Goal: Task Accomplishment & Management: Use online tool/utility

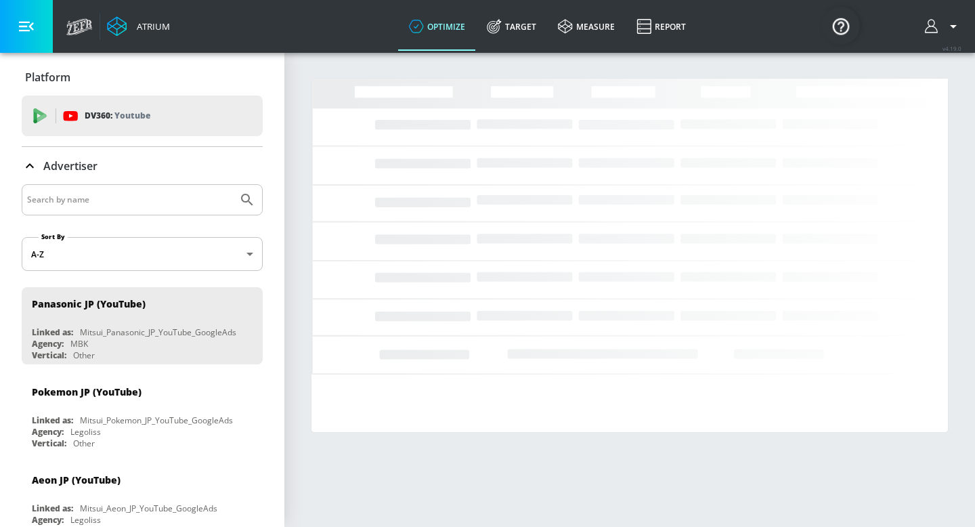
click at [95, 198] on input "Search by name" at bounding box center [129, 200] width 205 height 18
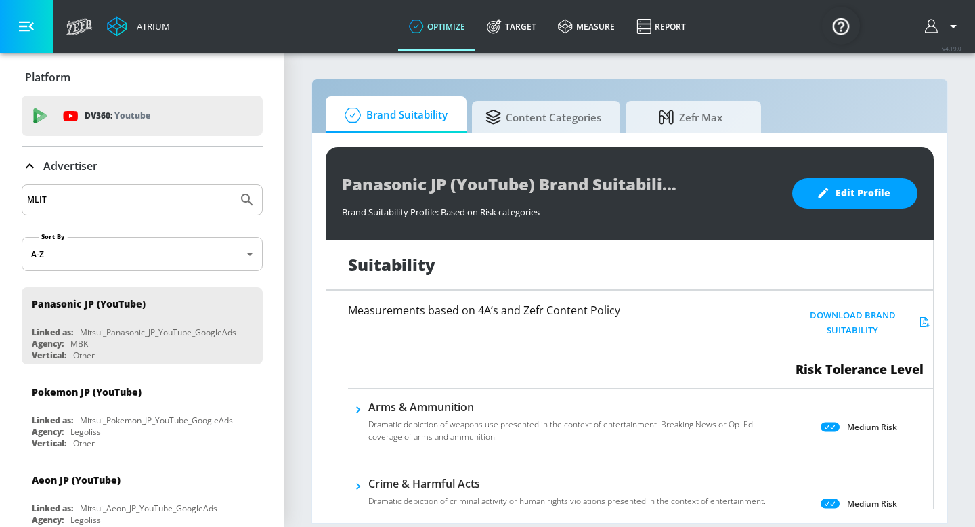
click at [232, 185] on button "Submit Search" at bounding box center [247, 200] width 30 height 30
click at [111, 207] on input "MLIT" at bounding box center [129, 200] width 205 height 18
click at [232, 185] on button "Submit Search" at bounding box center [247, 200] width 30 height 30
click at [82, 200] on input "[PERSON_NAME]" at bounding box center [129, 200] width 205 height 18
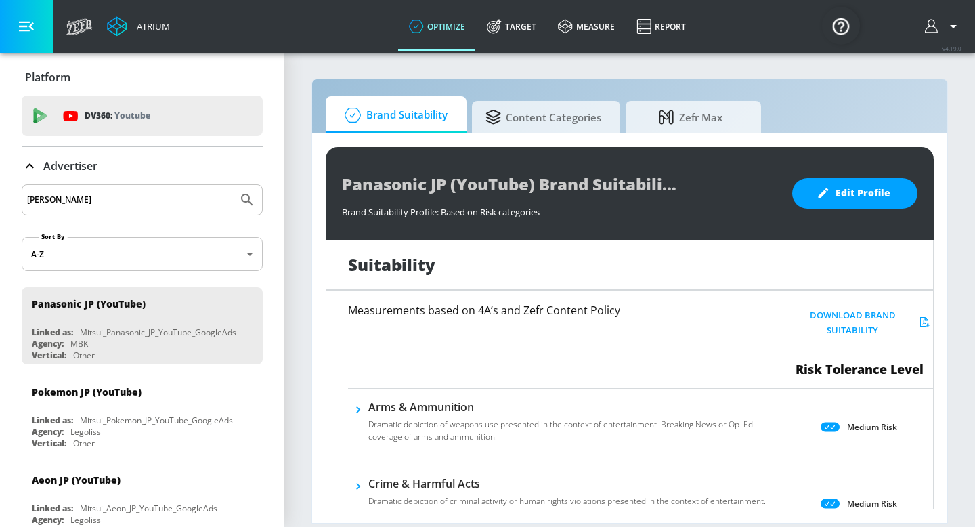
click at [82, 200] on input "[PERSON_NAME]" at bounding box center [129, 200] width 205 height 18
click at [232, 185] on button "Submit Search" at bounding box center [247, 200] width 30 height 30
click at [83, 202] on input "MLIT" at bounding box center [129, 200] width 205 height 18
click at [232, 185] on button "Submit Search" at bounding box center [247, 200] width 30 height 30
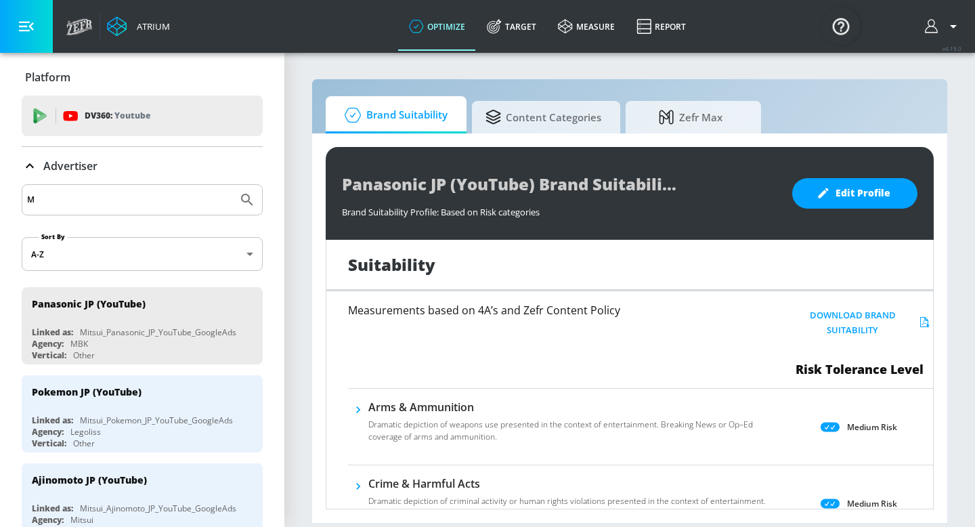
click at [79, 203] on input "M" at bounding box center [129, 200] width 205 height 18
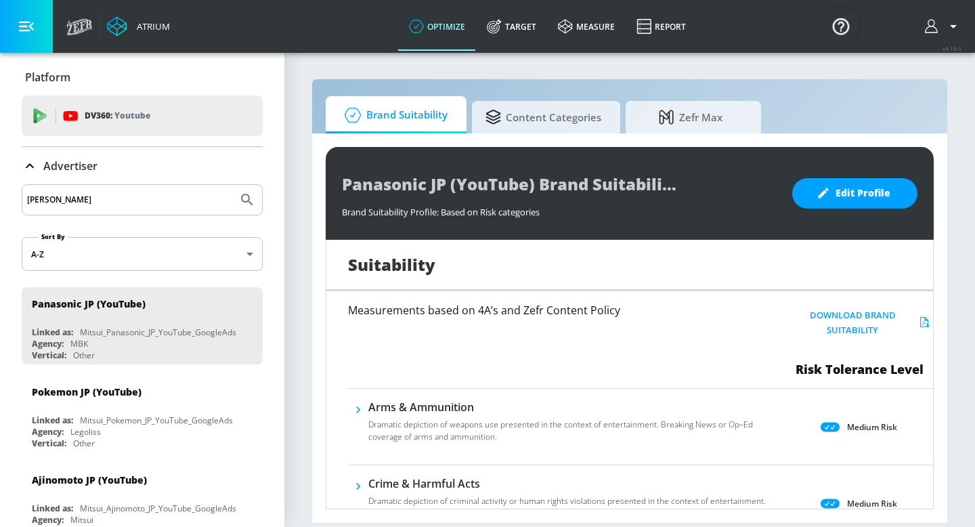
type input "[PERSON_NAME]"
click at [232, 185] on button "Submit Search" at bounding box center [247, 200] width 30 height 30
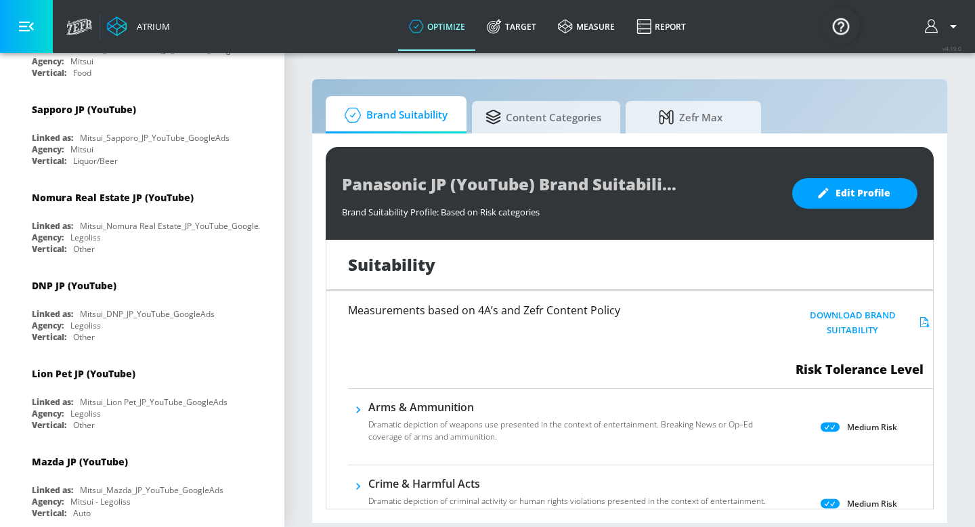
scroll to position [2030, 0]
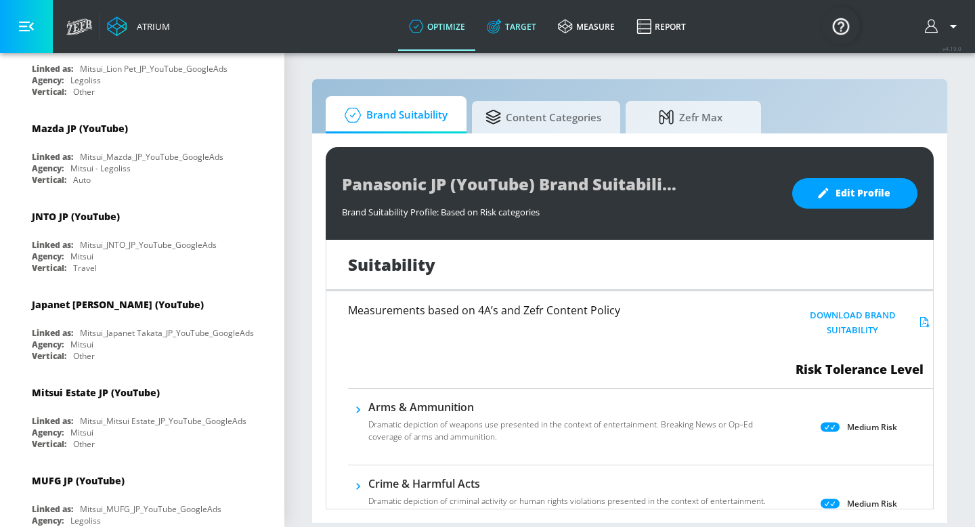
drag, startPoint x: 531, startPoint y: 24, endPoint x: 264, endPoint y: 158, distance: 299.5
click at [508, 25] on link "Target" at bounding box center [511, 26] width 71 height 49
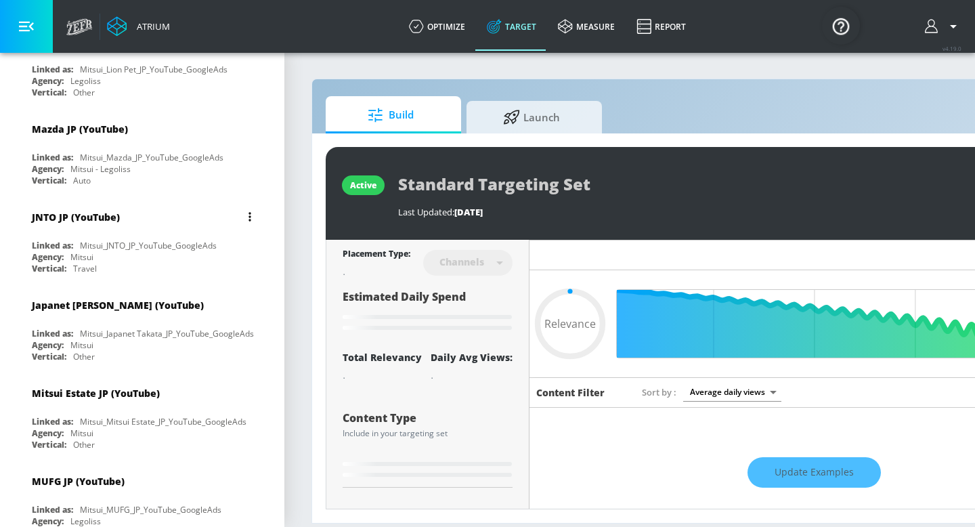
type input "0.4"
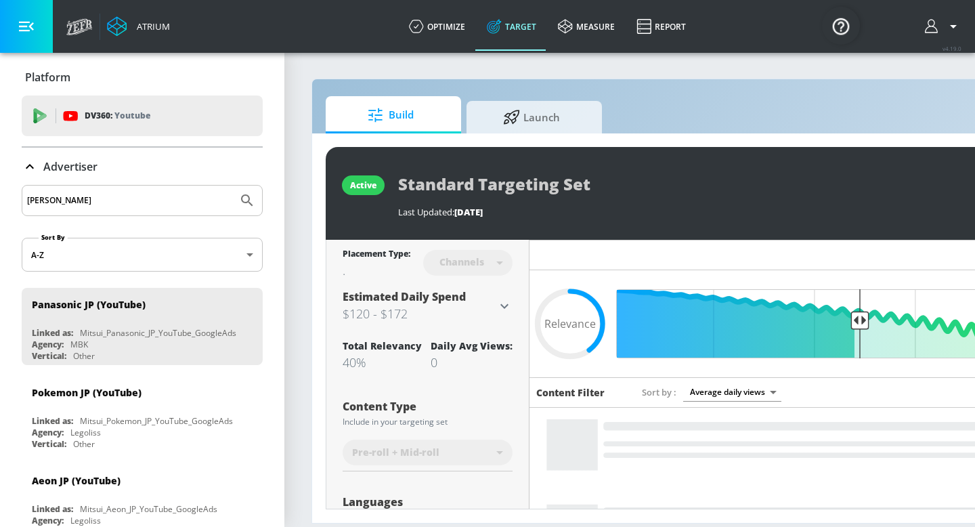
click at [162, 202] on input "[PERSON_NAME]" at bounding box center [129, 201] width 205 height 18
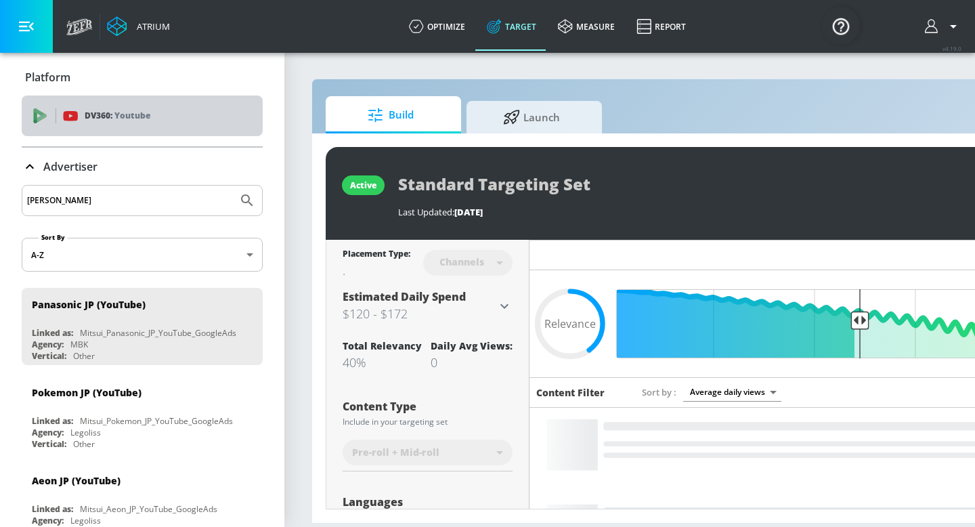
click at [72, 123] on icon at bounding box center [70, 115] width 15 height 15
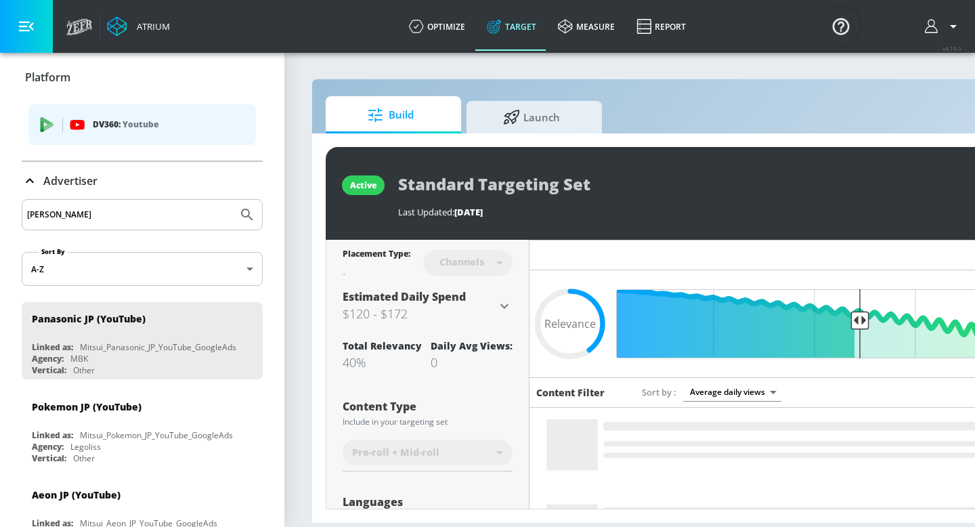
click at [47, 121] on icon "list of platforms" at bounding box center [47, 121] width 13 height 9
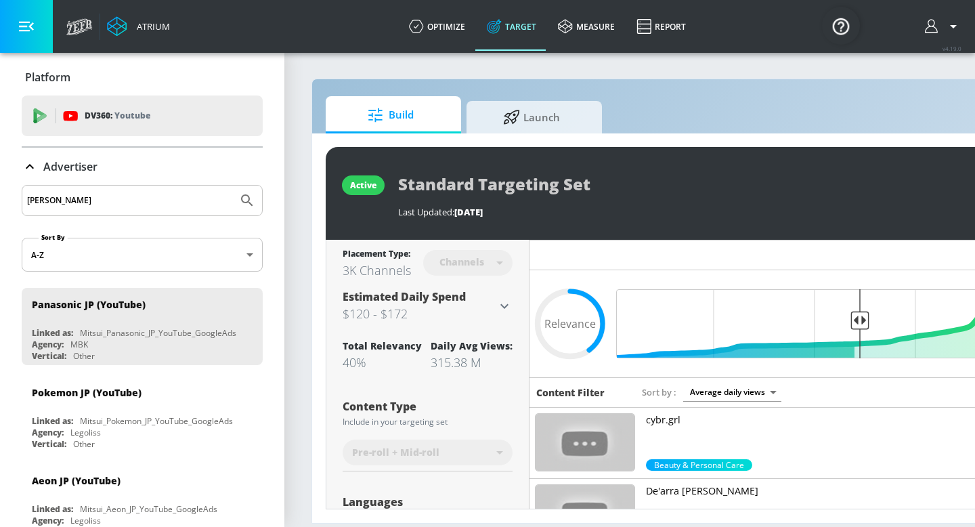
click at [39, 118] on icon at bounding box center [41, 118] width 9 height 8
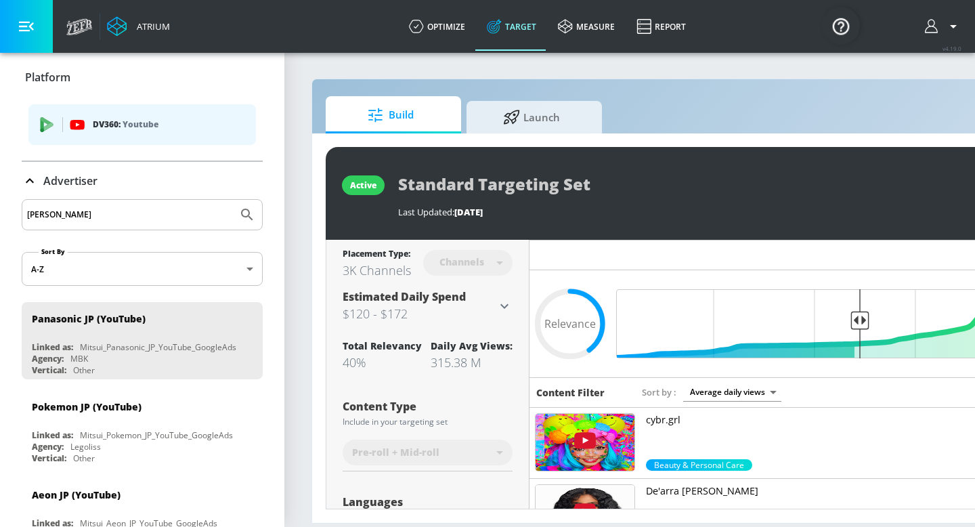
click at [70, 205] on div "[PERSON_NAME]" at bounding box center [142, 214] width 241 height 31
click at [67, 269] on body "Atrium optimize Target measure Report optimize Target measure Report v 4.19.0 P…" at bounding box center [487, 263] width 975 height 527
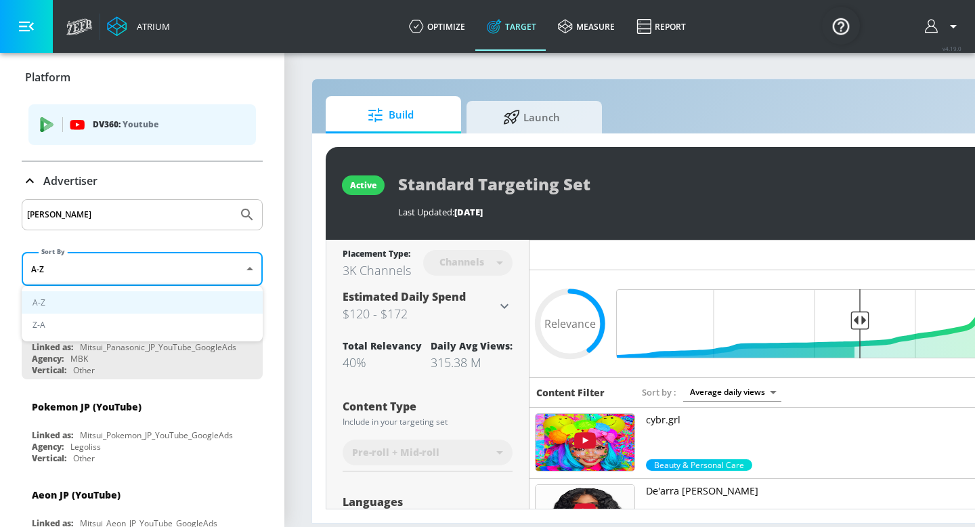
click at [59, 272] on div at bounding box center [487, 263] width 975 height 527
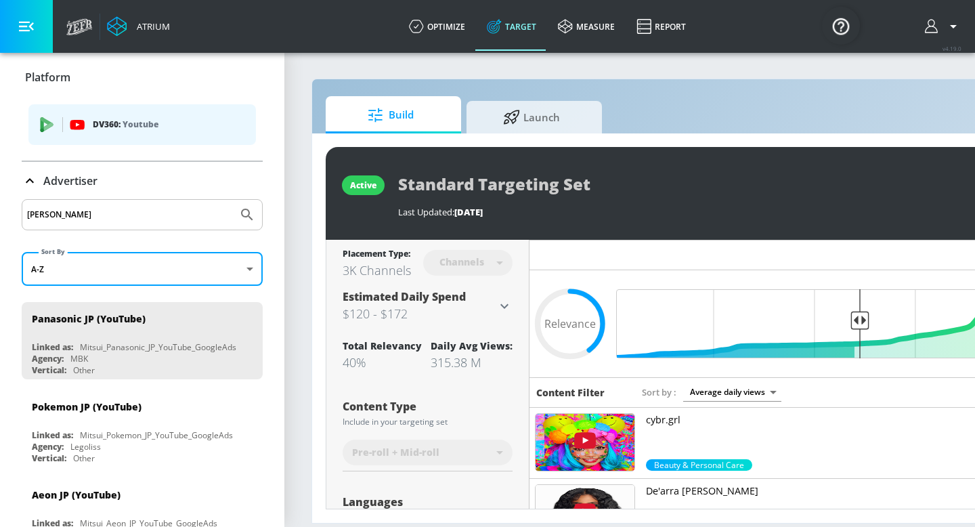
click at [139, 213] on input "[PERSON_NAME]" at bounding box center [129, 215] width 205 height 18
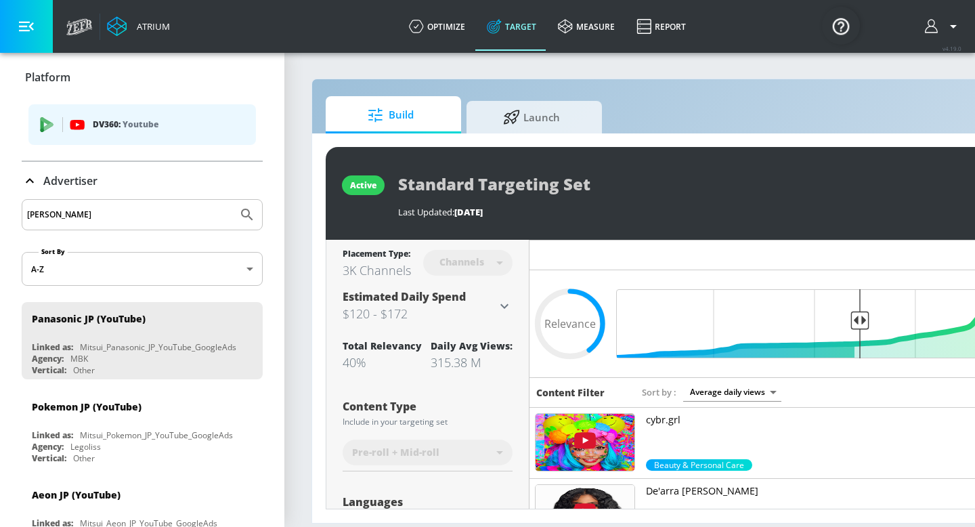
click at [138, 213] on input "[PERSON_NAME]" at bounding box center [129, 215] width 205 height 18
click at [165, 192] on div "Advertiser" at bounding box center [142, 181] width 241 height 38
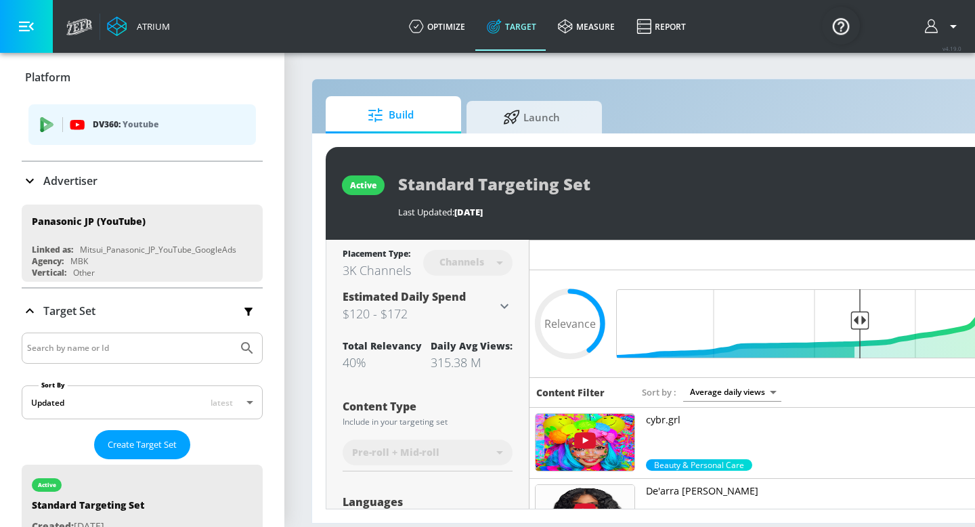
click at [51, 185] on p "Advertiser" at bounding box center [70, 180] width 54 height 15
